Goal: Feedback & Contribution: Leave review/rating

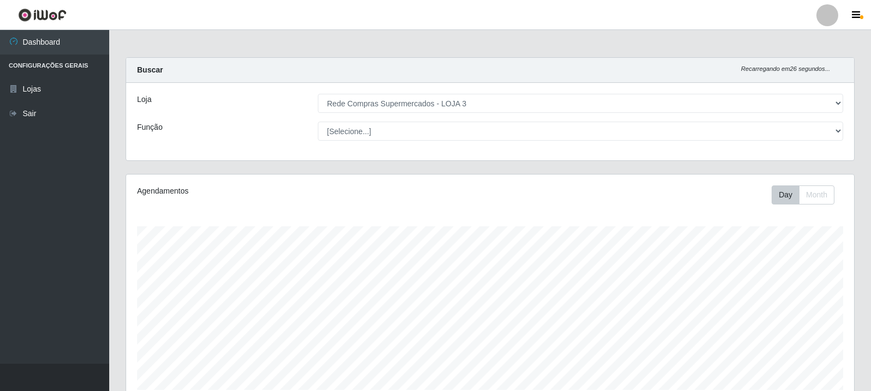
select select "162"
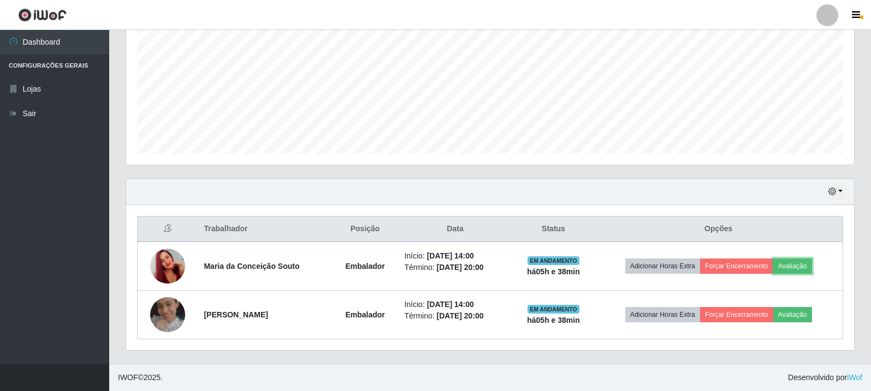
click at [801, 264] on button "Avaliação" at bounding box center [792, 266] width 39 height 15
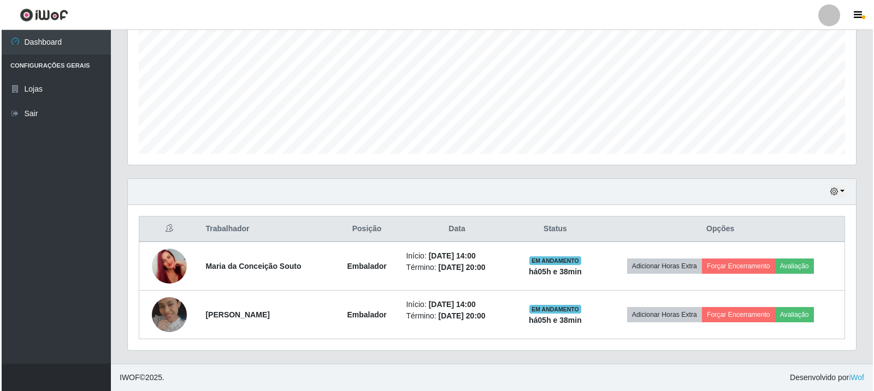
scroll to position [227, 722]
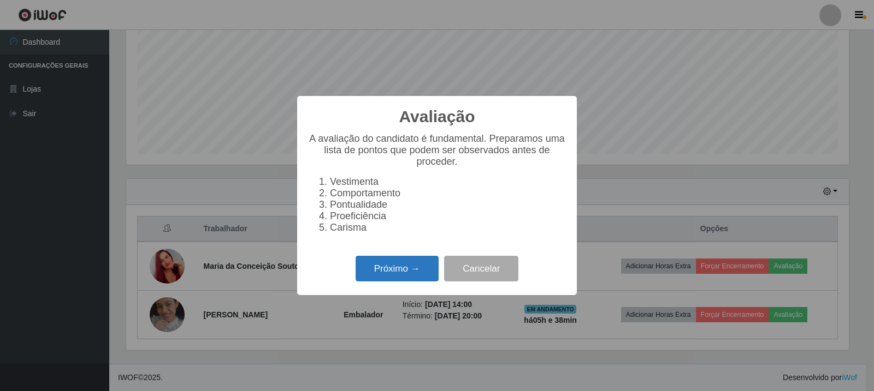
click at [411, 266] on button "Próximo →" at bounding box center [396, 269] width 83 height 26
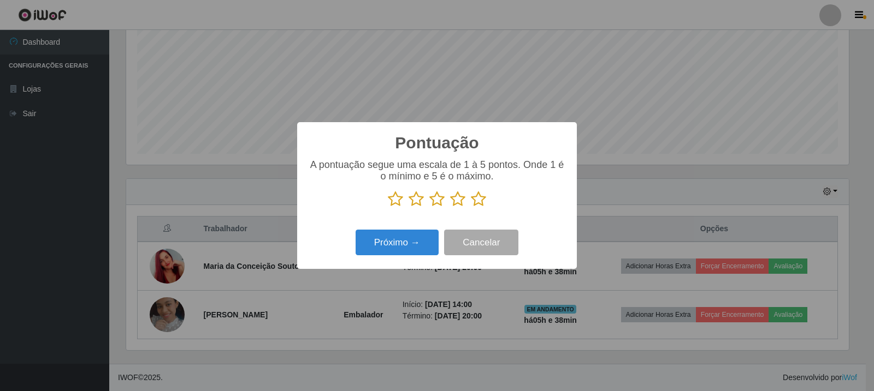
scroll to position [545727, 545231]
click at [479, 205] on icon at bounding box center [478, 199] width 15 height 16
click at [471, 207] on input "radio" at bounding box center [471, 207] width 0 height 0
click at [408, 258] on div "Próximo → Cancelar" at bounding box center [437, 242] width 258 height 31
click at [436, 246] on button "Próximo →" at bounding box center [396, 243] width 83 height 26
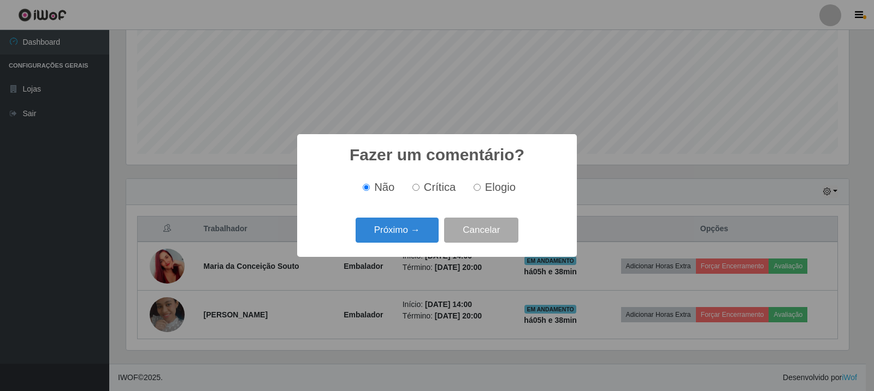
click at [500, 192] on span "Elogio" at bounding box center [500, 187] width 31 height 12
click at [480, 191] on input "Elogio" at bounding box center [476, 187] width 7 height 7
radio input "true"
click at [426, 232] on button "Próximo →" at bounding box center [396, 231] width 83 height 26
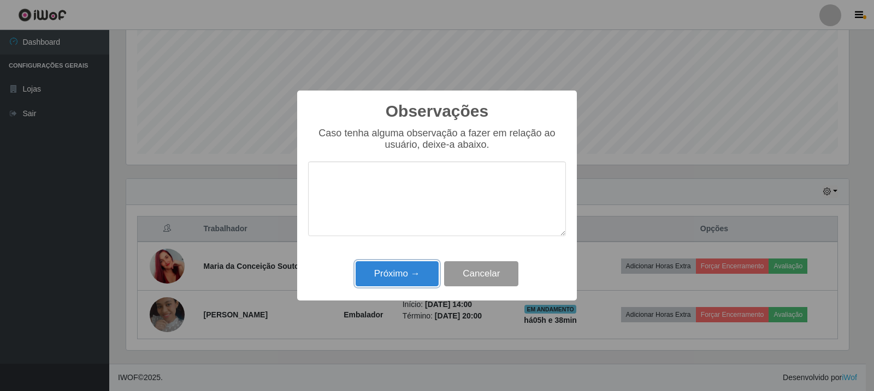
drag, startPoint x: 428, startPoint y: 277, endPoint x: 455, endPoint y: 270, distance: 27.7
click at [427, 277] on button "Próximo →" at bounding box center [396, 275] width 83 height 26
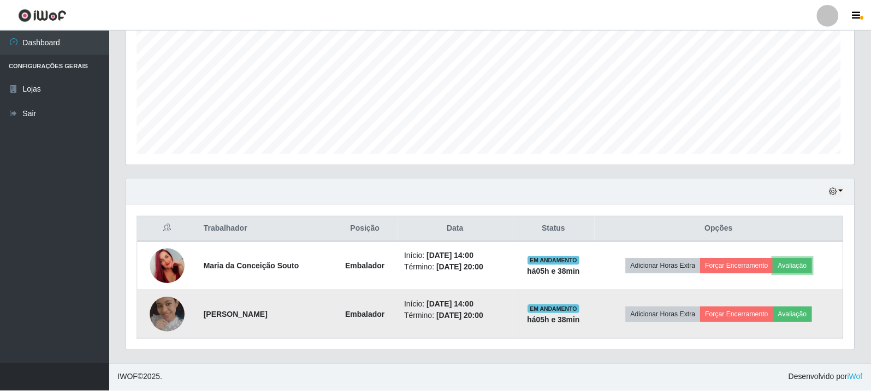
scroll to position [227, 728]
click at [807, 314] on button "Avaliação" at bounding box center [792, 314] width 39 height 15
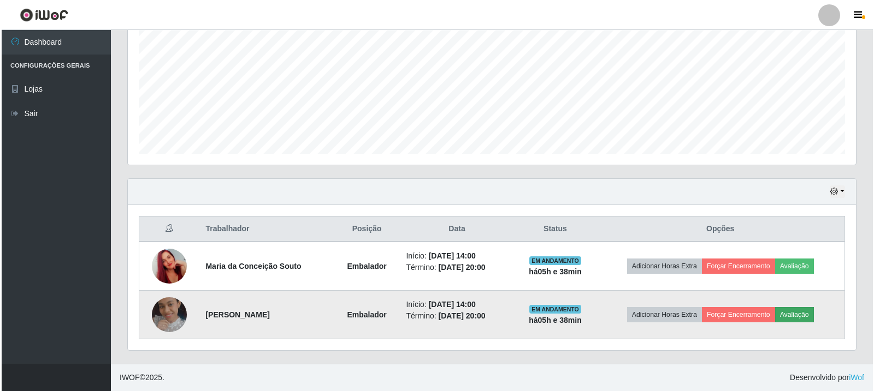
scroll to position [227, 722]
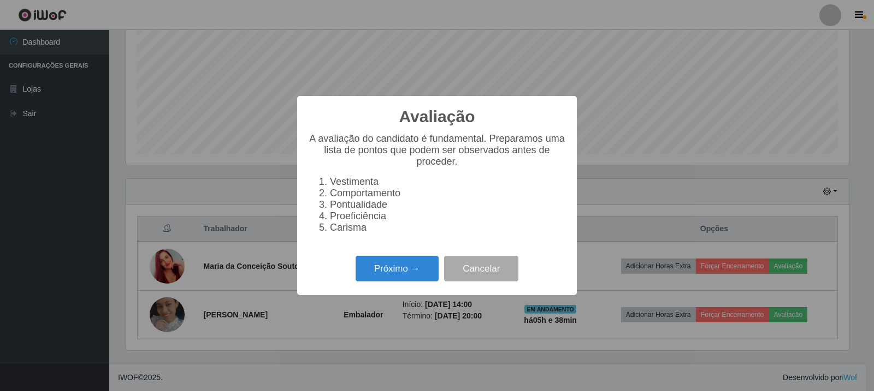
click at [390, 262] on div "Próximo → Cancelar" at bounding box center [437, 268] width 258 height 31
click at [426, 274] on button "Próximo →" at bounding box center [396, 269] width 83 height 26
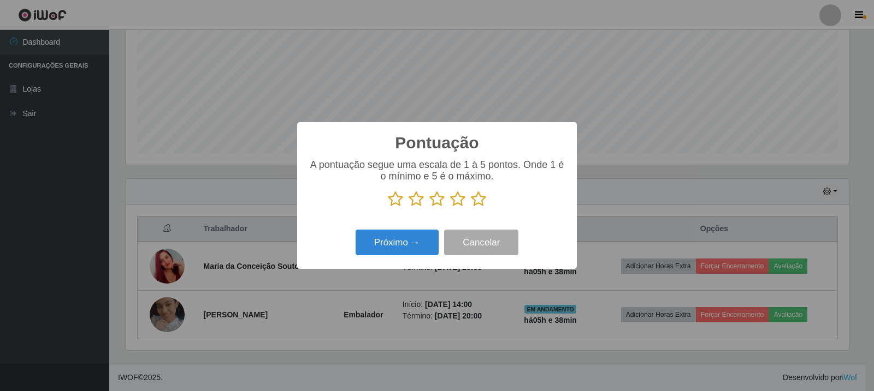
click at [477, 206] on icon at bounding box center [478, 199] width 15 height 16
click at [471, 207] on input "radio" at bounding box center [471, 207] width 0 height 0
click at [412, 243] on button "Próximo →" at bounding box center [396, 243] width 83 height 26
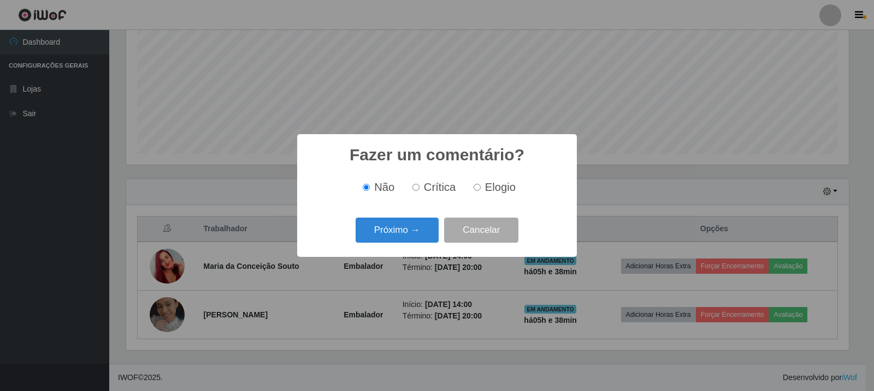
click at [495, 187] on span "Elogio" at bounding box center [500, 187] width 31 height 12
click at [480, 187] on input "Elogio" at bounding box center [476, 187] width 7 height 7
radio input "true"
click at [402, 236] on button "Próximo →" at bounding box center [396, 231] width 83 height 26
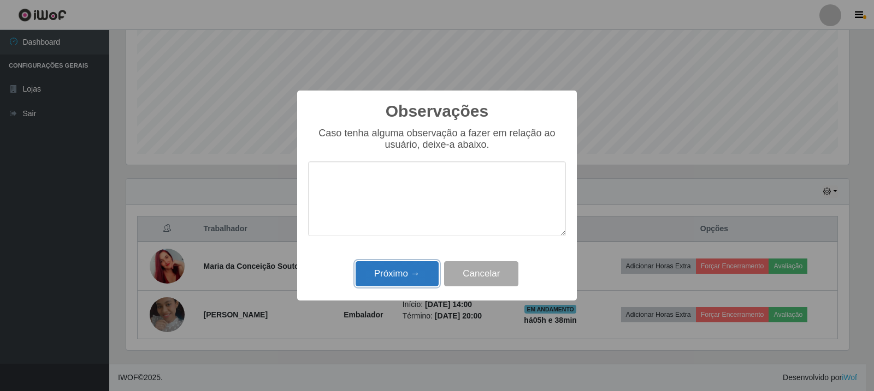
click at [425, 270] on button "Próximo →" at bounding box center [396, 275] width 83 height 26
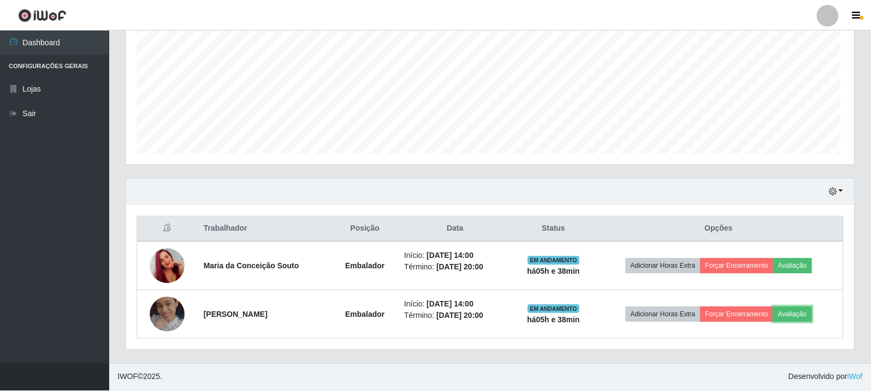
scroll to position [227, 728]
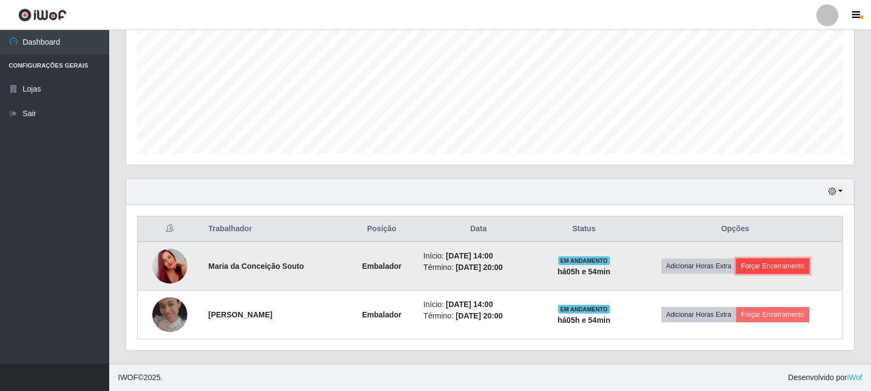
drag, startPoint x: 67, startPoint y: 3, endPoint x: 772, endPoint y: 264, distance: 751.6
click at [772, 264] on button "Forçar Encerramento" at bounding box center [772, 266] width 73 height 15
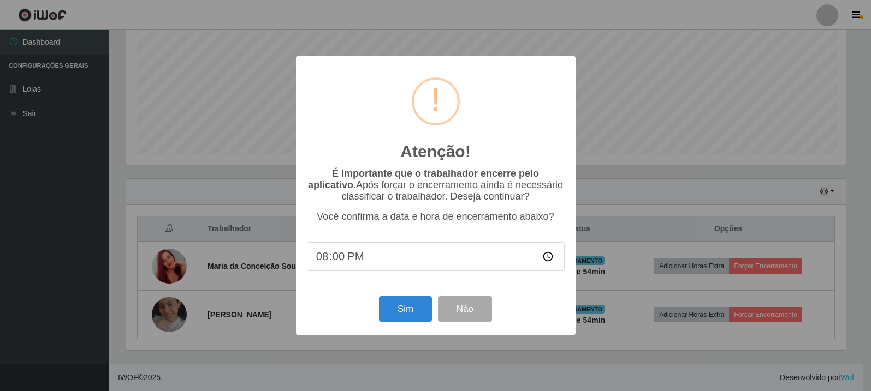
scroll to position [227, 722]
click at [414, 313] on button "Sim" at bounding box center [406, 309] width 53 height 26
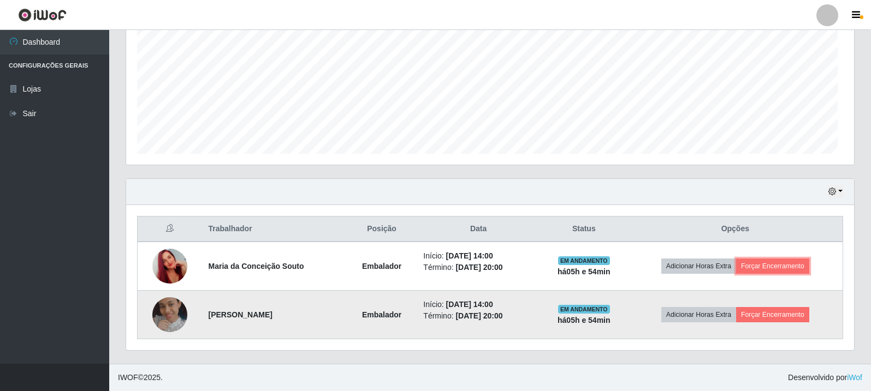
scroll to position [227, 728]
click at [770, 319] on button "Forçar Encerramento" at bounding box center [772, 314] width 73 height 15
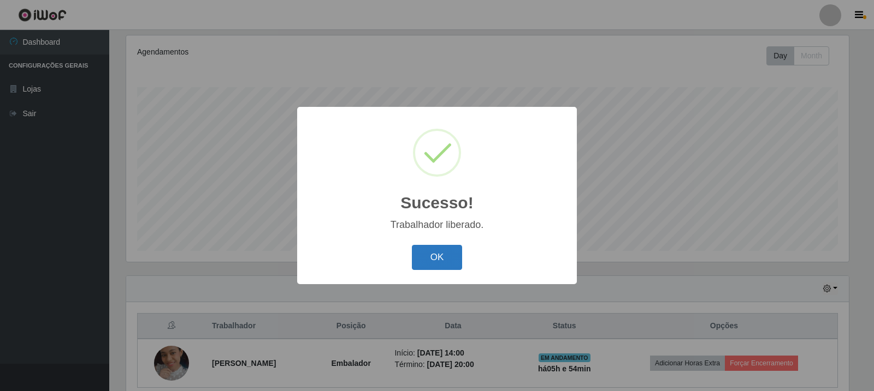
click at [424, 259] on button "OK" at bounding box center [437, 258] width 51 height 26
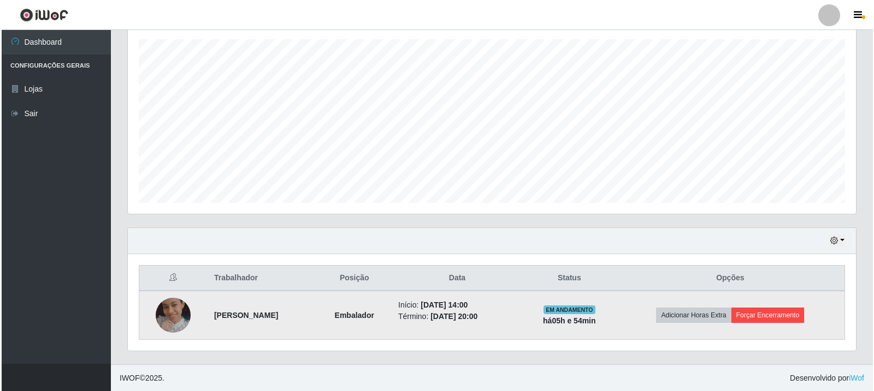
scroll to position [188, 0]
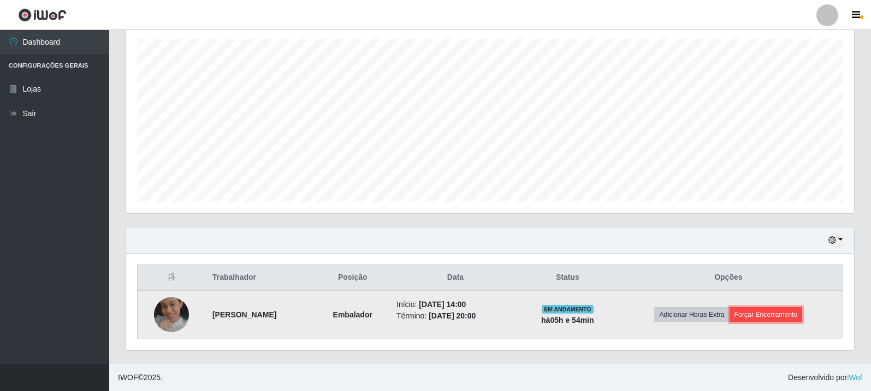
click at [780, 311] on button "Forçar Encerramento" at bounding box center [765, 314] width 73 height 15
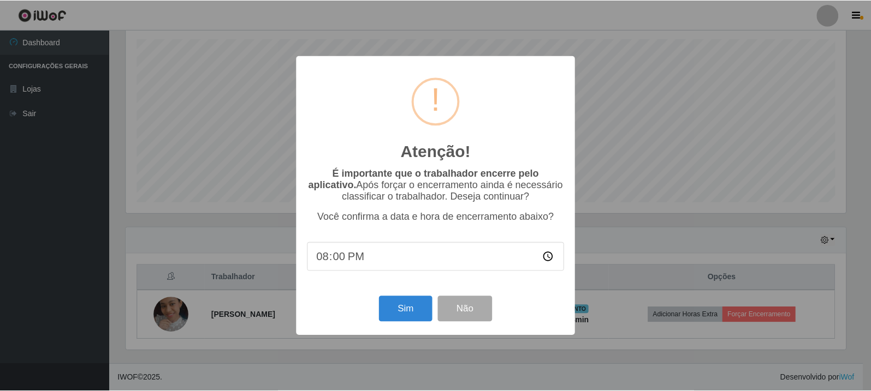
scroll to position [227, 722]
click at [408, 308] on button "Sim" at bounding box center [406, 309] width 53 height 26
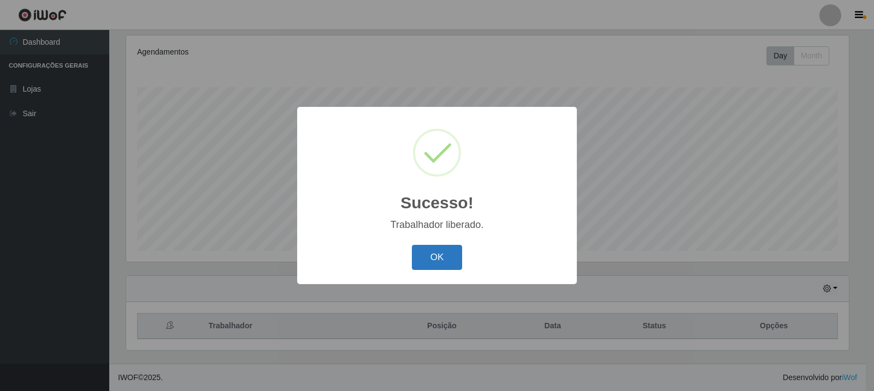
click at [436, 262] on button "OK" at bounding box center [437, 258] width 51 height 26
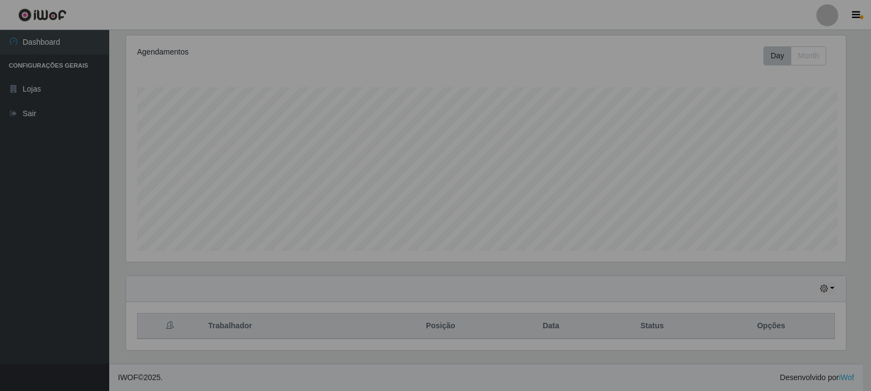
scroll to position [227, 728]
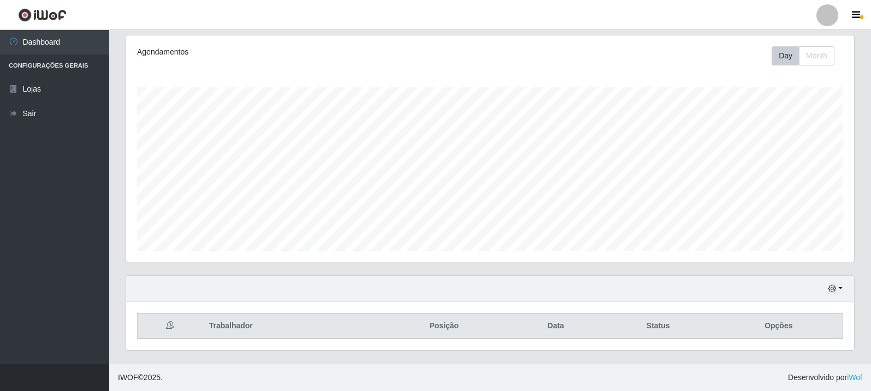
drag, startPoint x: 594, startPoint y: 282, endPoint x: 873, endPoint y: 321, distance: 281.7
click at [648, 283] on div "Hoje 1 dia 3 dias 1 Semana Não encerrados" at bounding box center [490, 289] width 728 height 26
